Goal: Information Seeking & Learning: Learn about a topic

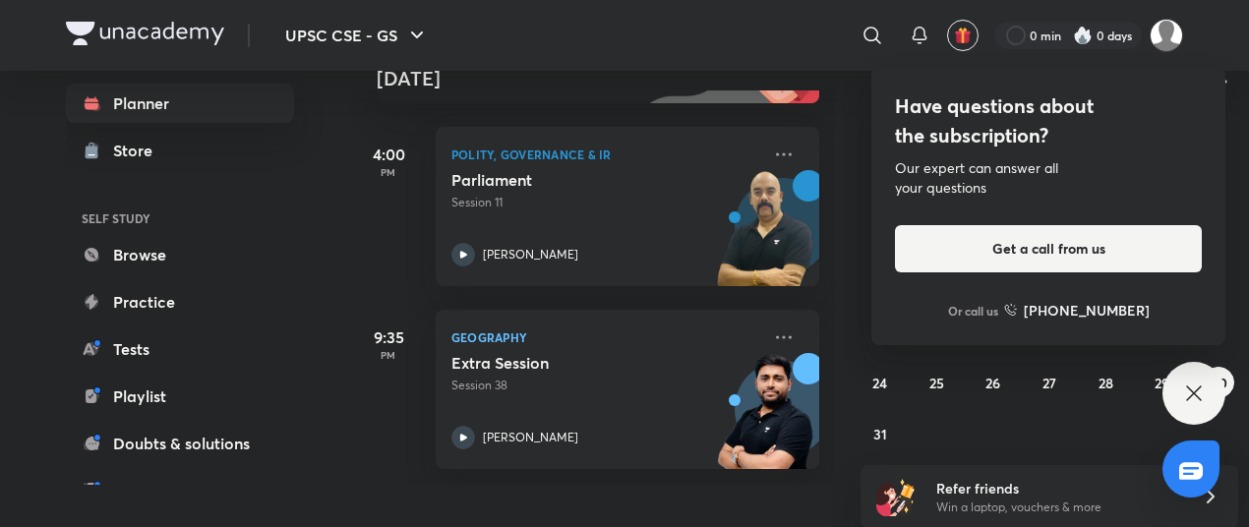
scroll to position [43, 0]
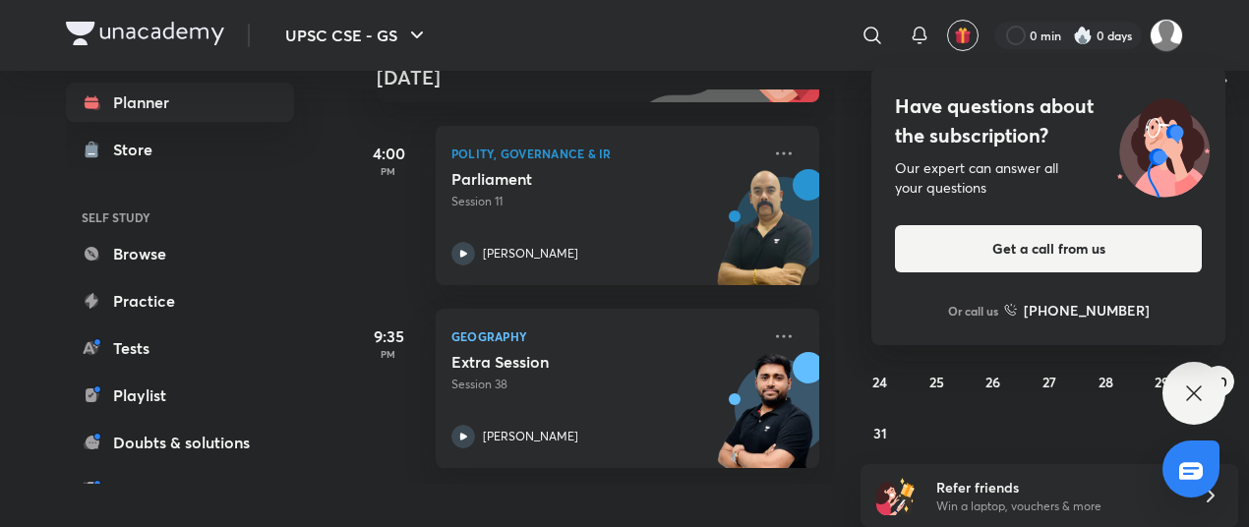
click at [323, 355] on div "Planner Store SELF STUDY Browse Practice Tests Playlist Doubts & solutions Note…" at bounding box center [199, 263] width 267 height 441
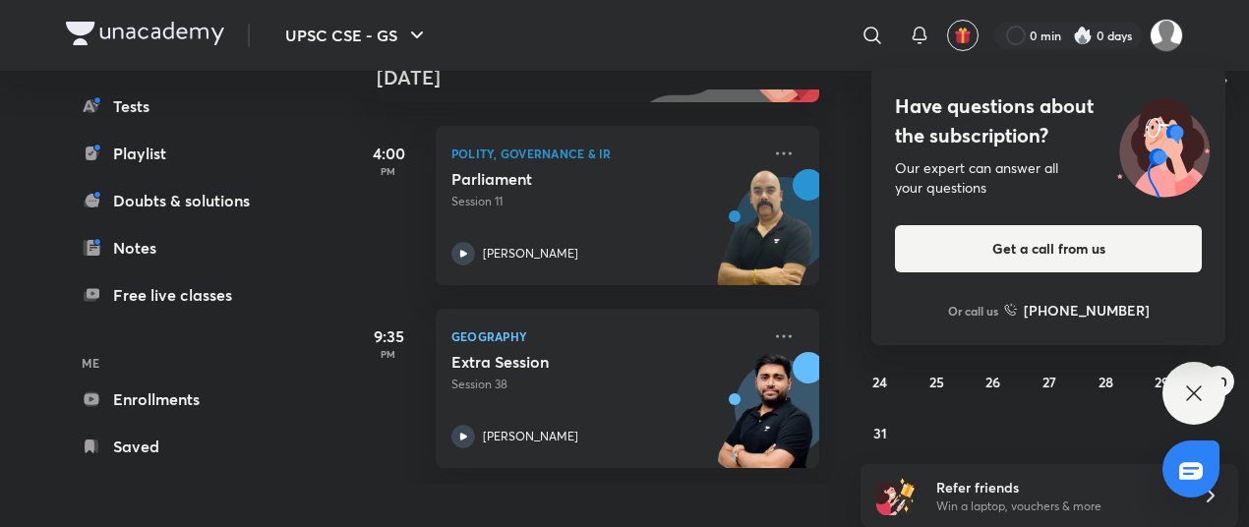
scroll to position [248, 0]
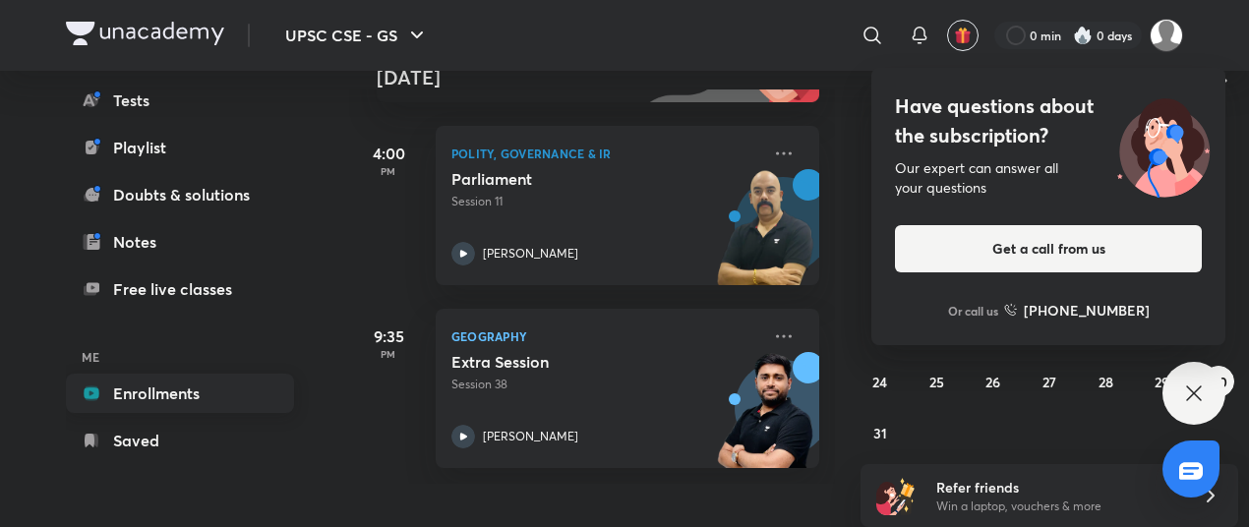
click at [183, 383] on link "Enrollments" at bounding box center [180, 393] width 228 height 39
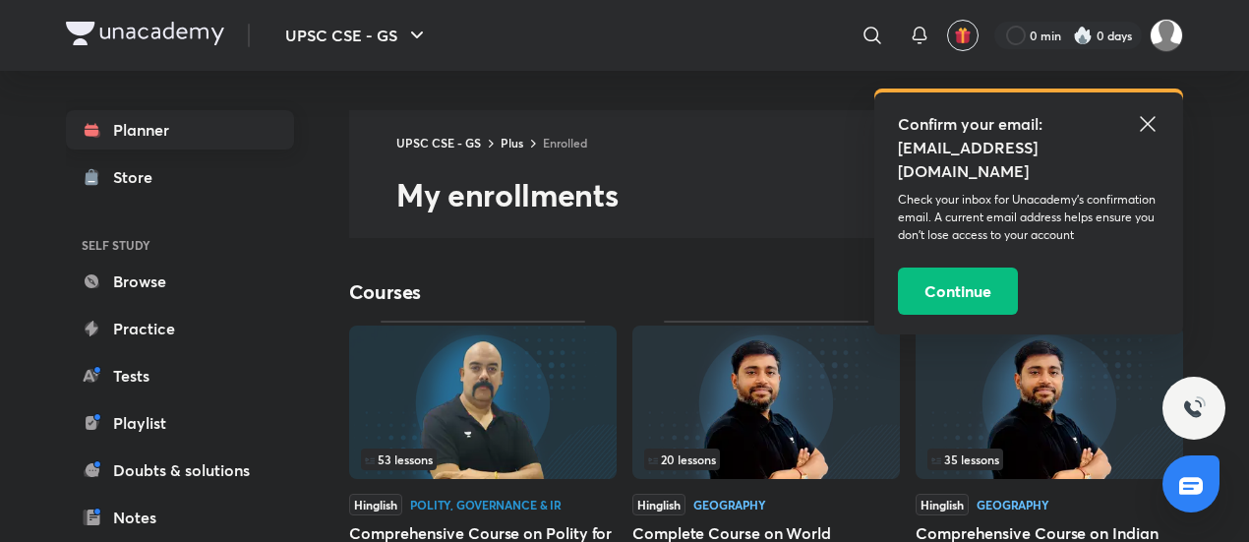
click at [210, 121] on link "Planner" at bounding box center [180, 129] width 228 height 39
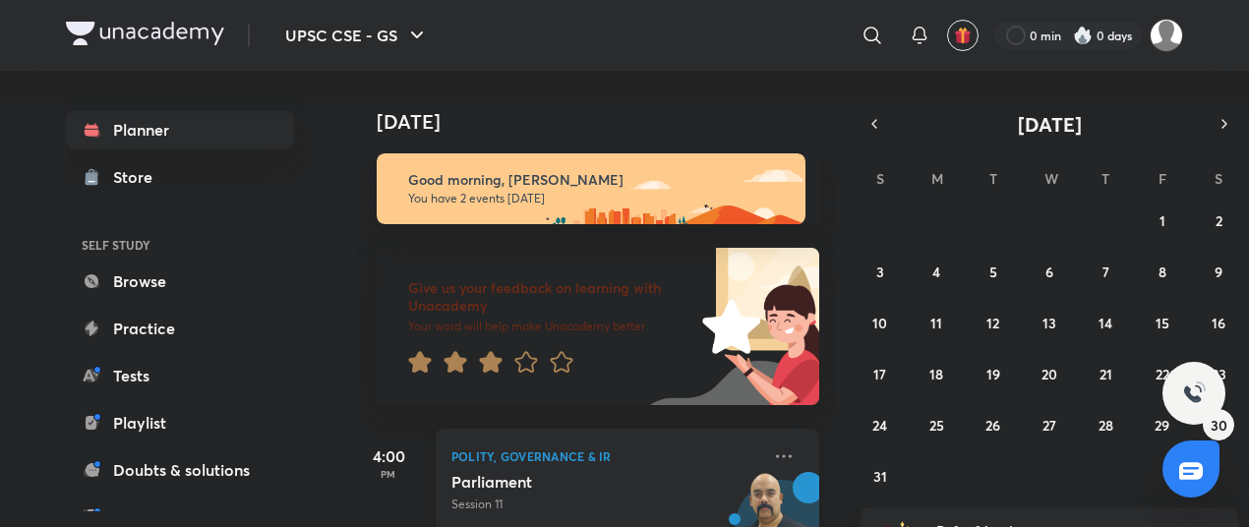
click at [508, 466] on p "Polity, Governance & IR" at bounding box center [605, 456] width 309 height 24
